Goal: Task Accomplishment & Management: Manage account settings

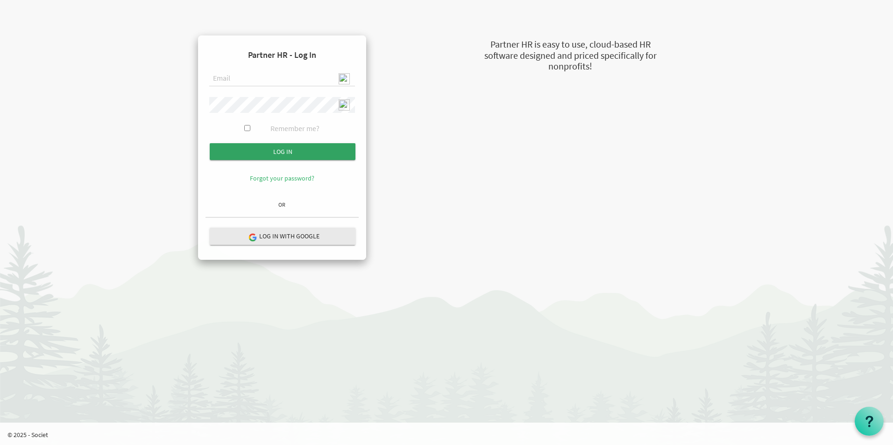
type input "[EMAIL_ADDRESS][DOMAIN_NAME]"
click at [275, 149] on input "Log in" at bounding box center [283, 151] width 146 height 17
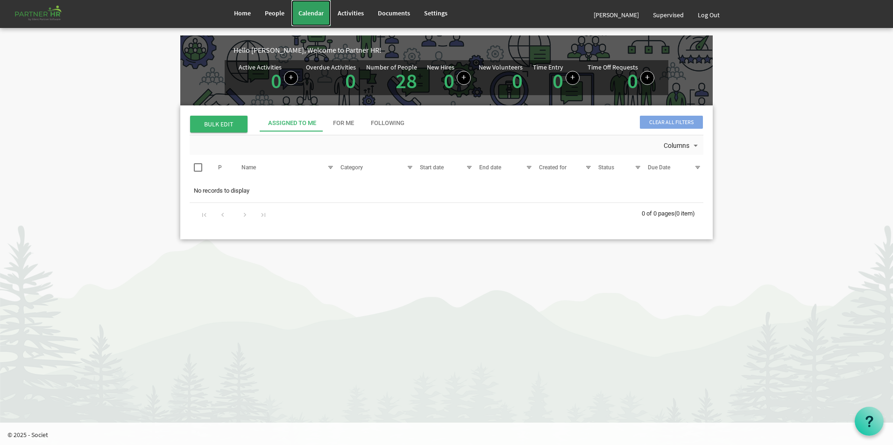
click at [311, 15] on span "Calendar" at bounding box center [310, 13] width 25 height 8
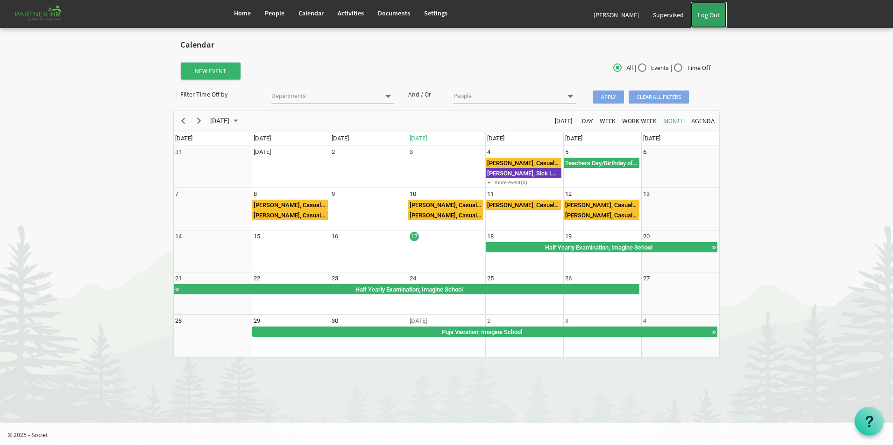
drag, startPoint x: 715, startPoint y: 14, endPoint x: 505, endPoint y: 7, distance: 209.8
click at [716, 14] on link "Log Out" at bounding box center [709, 15] width 36 height 26
